Goal: Navigation & Orientation: Find specific page/section

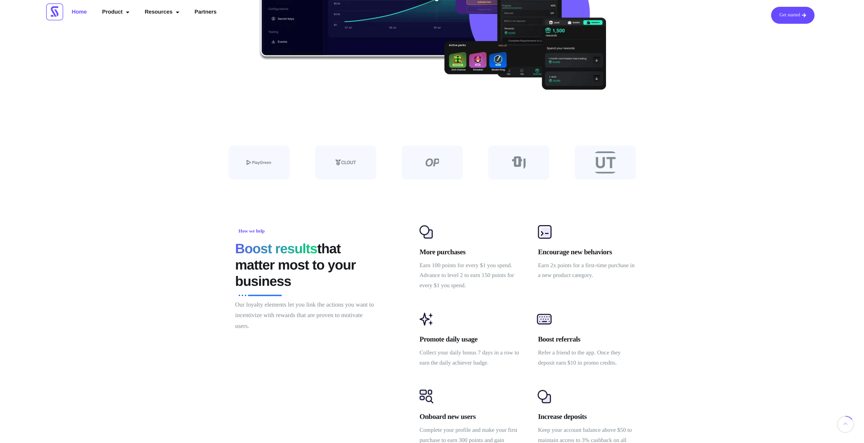
click at [133, 170] on div at bounding box center [432, 163] width 864 height 102
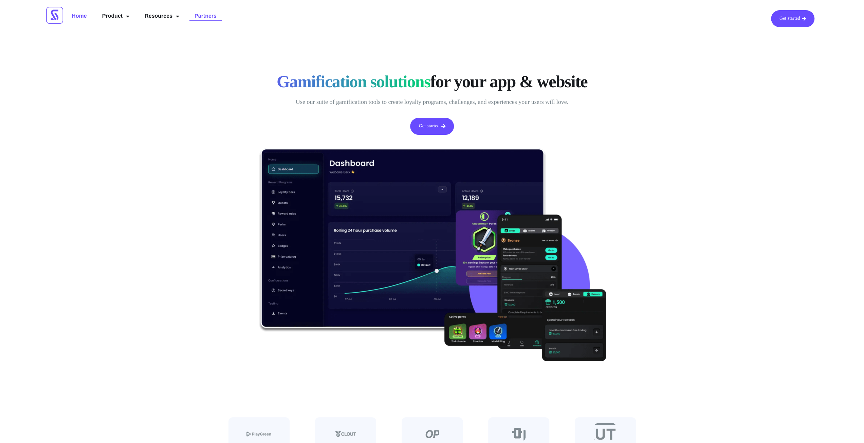
click at [201, 19] on link "Partners" at bounding box center [205, 16] width 32 height 12
